Goal: Book appointment/travel/reservation

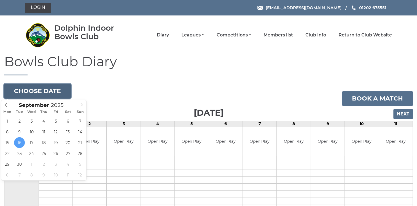
click at [56, 92] on button "Choose date" at bounding box center [37, 91] width 67 height 15
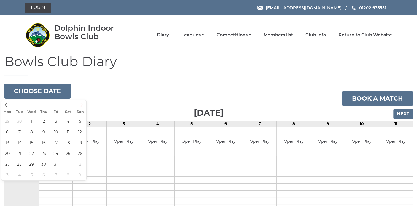
click at [82, 105] on icon at bounding box center [82, 105] width 4 height 4
type input "2025-10-01"
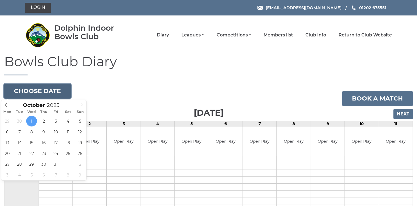
click at [53, 89] on button "Choose date" at bounding box center [37, 91] width 67 height 15
type input "2025-09-30"
click at [50, 90] on button "Choose date" at bounding box center [37, 91] width 67 height 15
type input "2025-09-30"
click at [52, 90] on button "Choose date" at bounding box center [37, 91] width 67 height 15
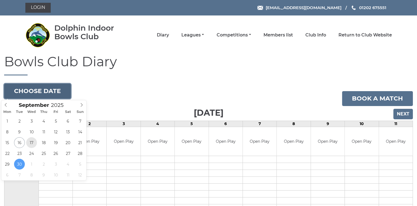
type input "[DATE]"
